Goal: Information Seeking & Learning: Learn about a topic

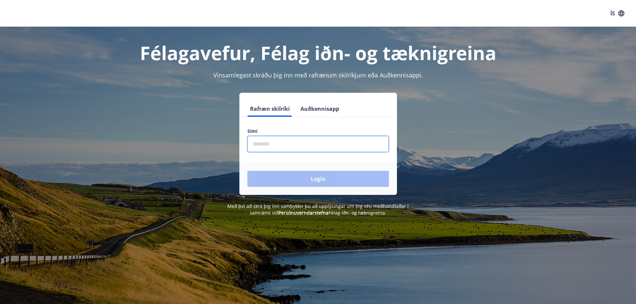
click at [287, 146] on input "phone" at bounding box center [318, 144] width 142 height 16
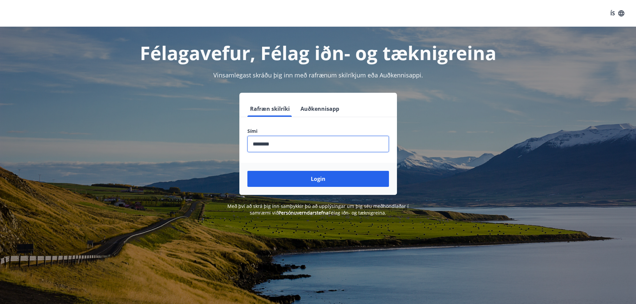
type input "********"
click at [247, 171] on button "Login" at bounding box center [318, 179] width 142 height 16
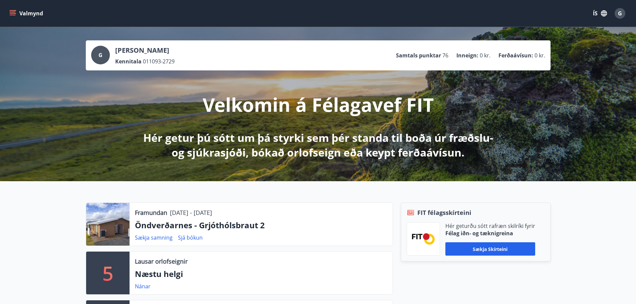
click at [166, 226] on p "Öndverðarnes - Grjóthólsbraut 2" at bounding box center [261, 225] width 252 height 11
click at [156, 237] on link "Sækja samning" at bounding box center [154, 237] width 38 height 7
click at [116, 222] on div at bounding box center [107, 224] width 43 height 43
click at [13, 10] on button "Valmynd" at bounding box center [27, 13] width 38 height 12
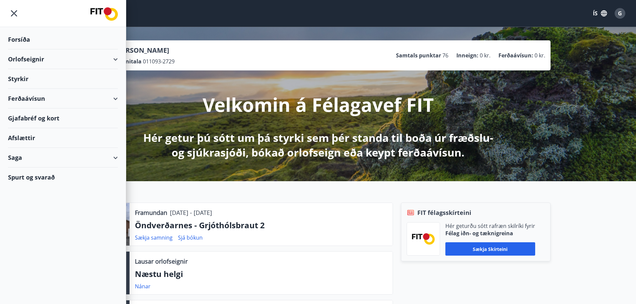
click at [30, 58] on div "Orlofseignir" at bounding box center [63, 59] width 110 height 20
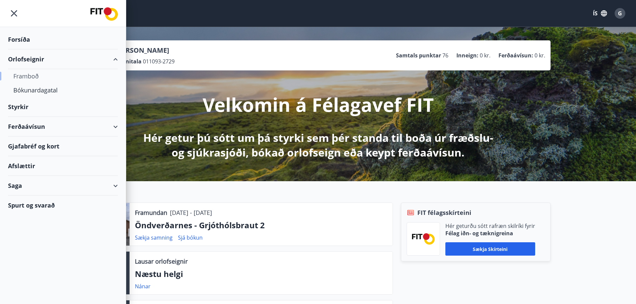
click at [34, 77] on div "Framboð" at bounding box center [62, 76] width 99 height 14
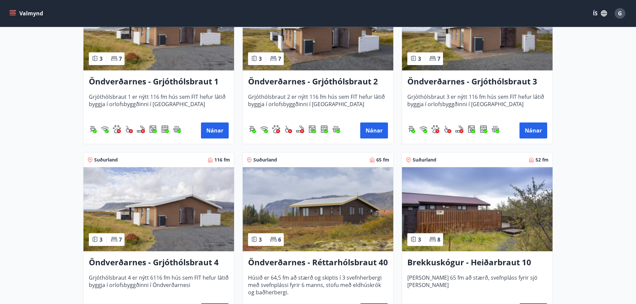
scroll to position [1269, 0]
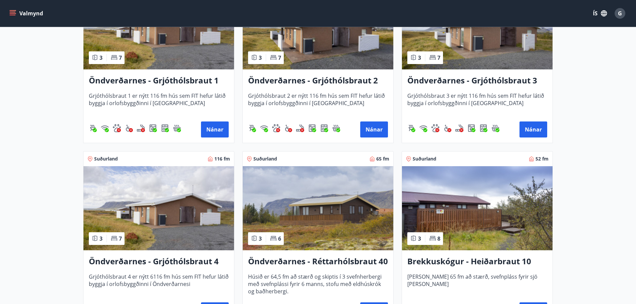
click at [204, 78] on h3 "Öndverðarnes - Grjóthólsbraut 1" at bounding box center [159, 81] width 140 height 12
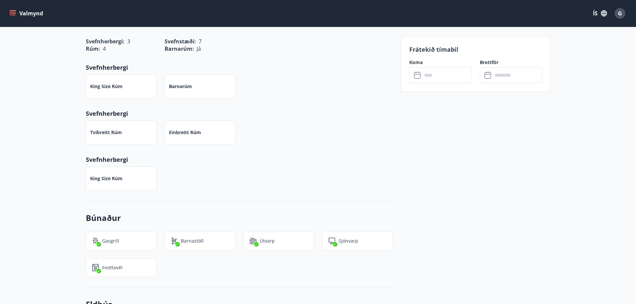
scroll to position [334, 0]
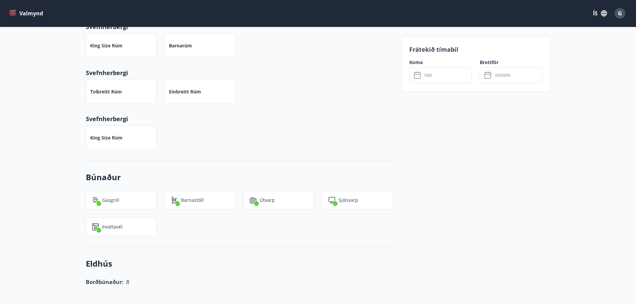
drag, startPoint x: 74, startPoint y: 142, endPoint x: 79, endPoint y: 141, distance: 5.2
drag, startPoint x: 130, startPoint y: 140, endPoint x: 179, endPoint y: 138, distance: 48.5
click at [177, 139] on div "King Size rúm" at bounding box center [235, 134] width 315 height 32
click at [127, 137] on div "King Size rúm" at bounding box center [121, 138] width 71 height 24
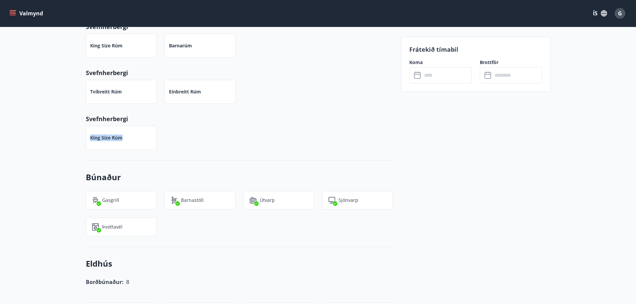
drag, startPoint x: 143, startPoint y: 137, endPoint x: 62, endPoint y: 135, distance: 81.2
drag, startPoint x: 130, startPoint y: 89, endPoint x: 60, endPoint y: 92, distance: 70.5
click at [320, 152] on div "Svefnaðstaða Svefnherbergi : 3 Svefnstæði : 7 Rúm : 4 Barnarúm : Já Svefnherber…" at bounding box center [239, 64] width 307 height 194
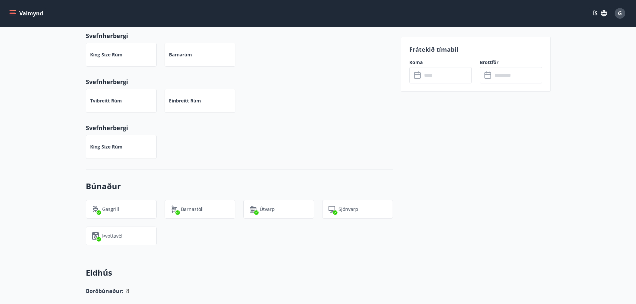
scroll to position [316, 0]
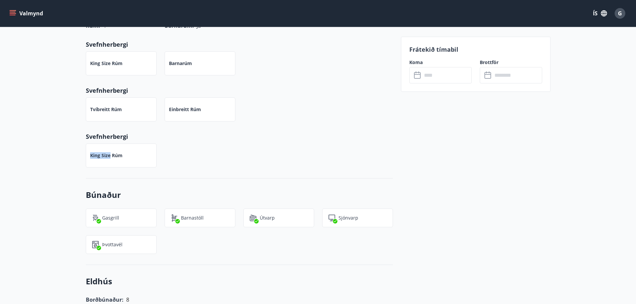
drag, startPoint x: 109, startPoint y: 157, endPoint x: 87, endPoint y: 159, distance: 22.4
click at [86, 160] on div "King Size rúm" at bounding box center [121, 156] width 71 height 24
